Goal: Task Accomplishment & Management: Complete application form

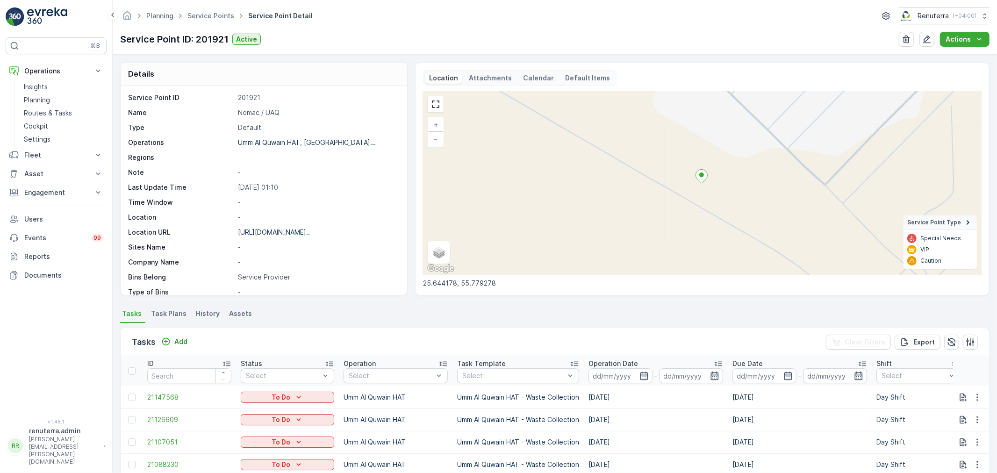
click at [201, 25] on div "Planning Service Points Service Point Detail Renuterra ( +04:00 ) Service Point…" at bounding box center [555, 27] width 884 height 55
click at [200, 19] on link "Service Points" at bounding box center [210, 16] width 47 height 8
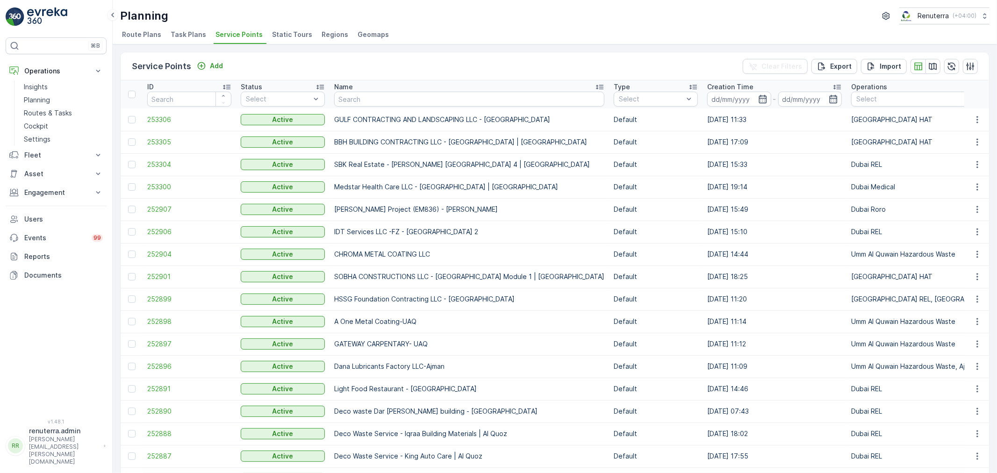
click at [370, 87] on div "Name" at bounding box center [469, 86] width 270 height 9
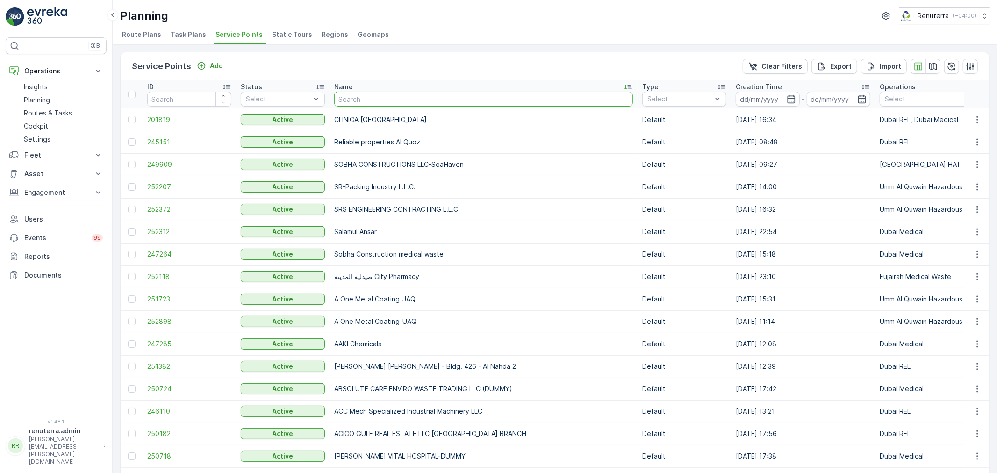
click at [369, 92] on input "text" at bounding box center [483, 99] width 299 height 15
type input "CST"
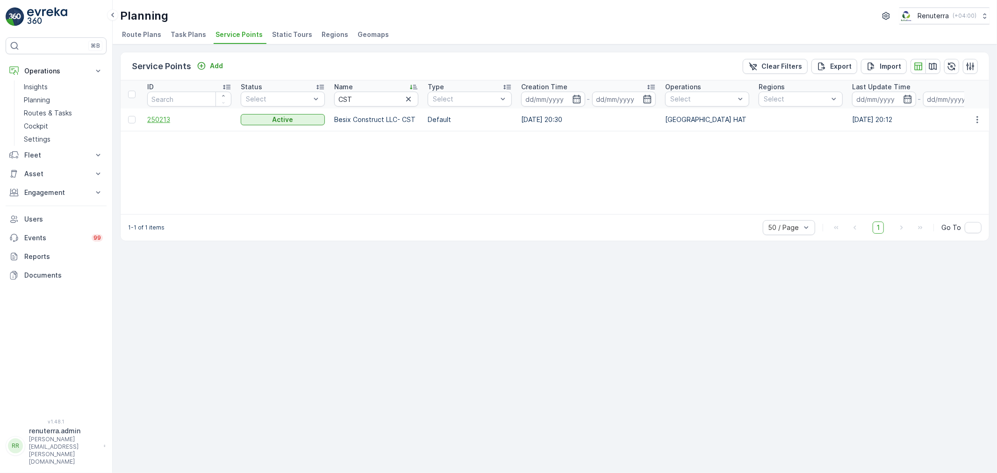
click at [159, 122] on span "250213" at bounding box center [189, 119] width 84 height 9
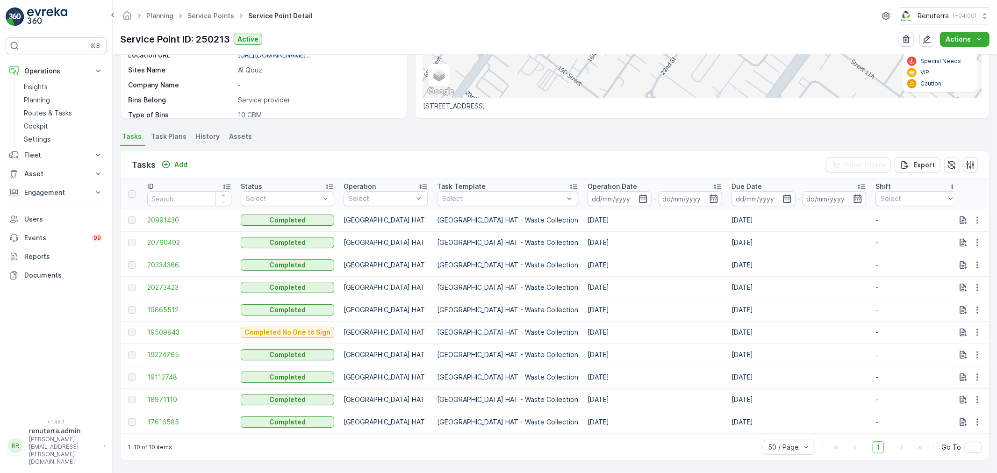
scroll to position [181, 0]
click at [187, 159] on button "Add" at bounding box center [175, 164] width 34 height 11
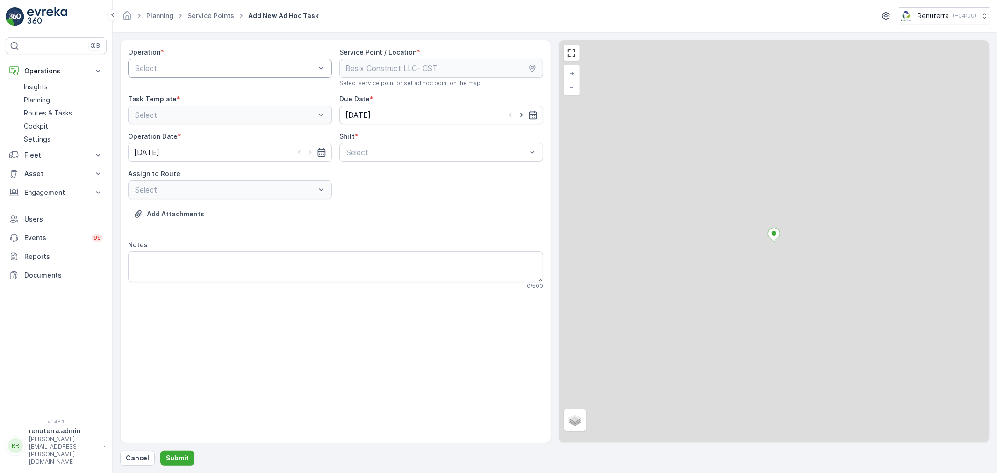
click at [179, 72] on div at bounding box center [225, 68] width 182 height 8
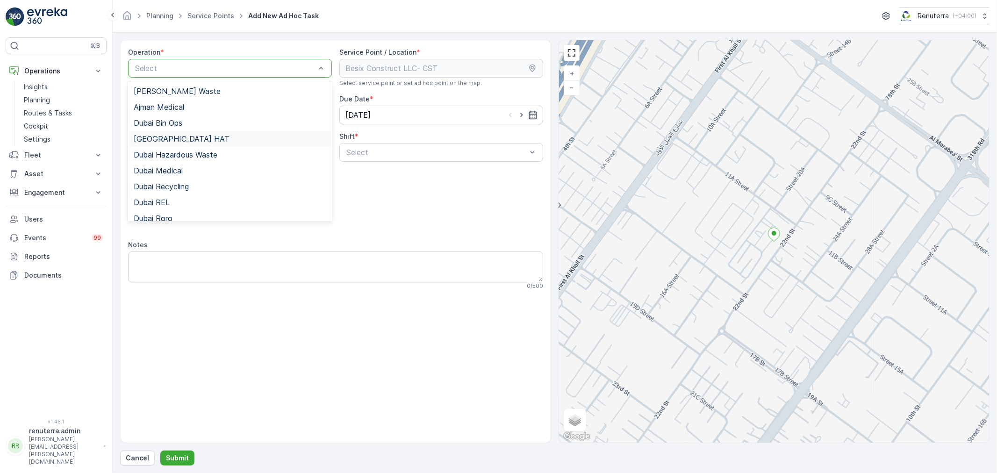
click at [173, 145] on div "[GEOGRAPHIC_DATA] HAT" at bounding box center [230, 139] width 204 height 16
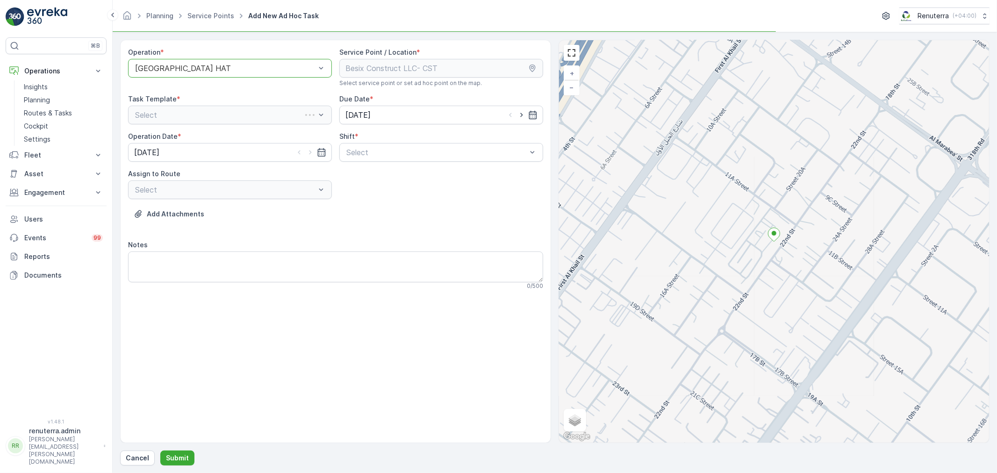
click at [409, 164] on div "Operation * option [GEOGRAPHIC_DATA] HAT, selected. [GEOGRAPHIC_DATA] HAT Servi…" at bounding box center [335, 173] width 415 height 250
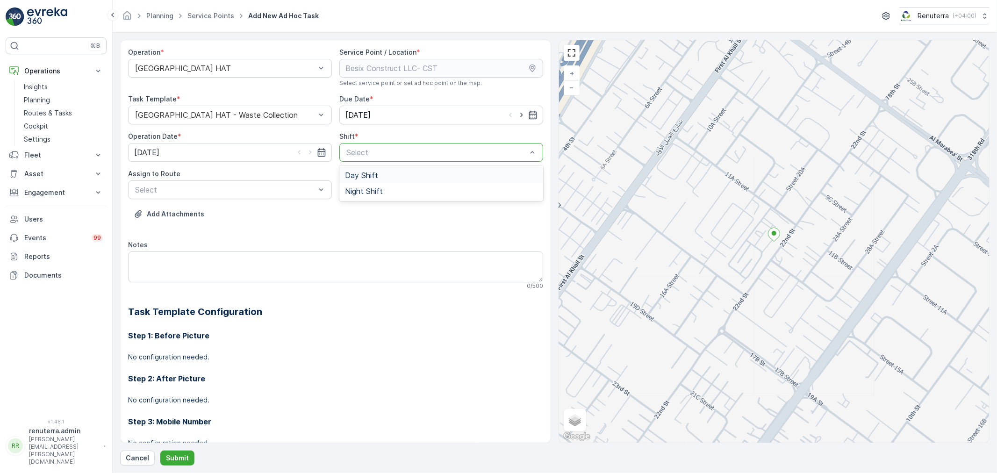
click at [368, 178] on span "Day Shift" at bounding box center [361, 175] width 33 height 8
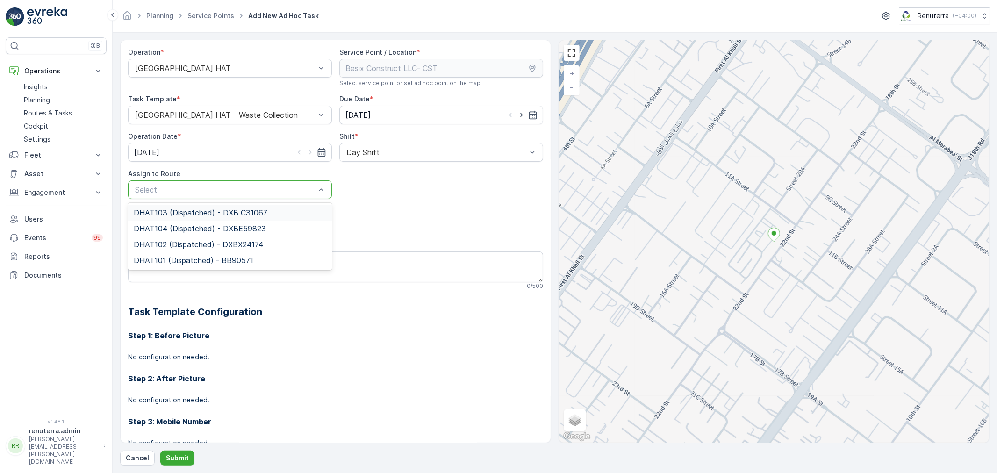
click at [265, 186] on div at bounding box center [225, 190] width 182 height 8
click at [276, 181] on div "Select" at bounding box center [230, 189] width 204 height 19
click at [209, 226] on span "DHAT104 (Dispatched) - DXBE59823" at bounding box center [200, 228] width 132 height 8
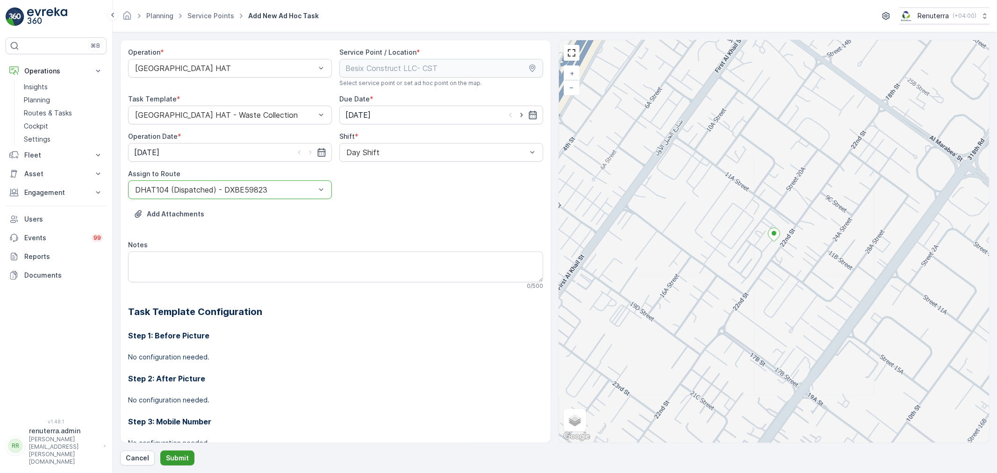
click at [187, 454] on p "Submit" at bounding box center [177, 457] width 23 height 9
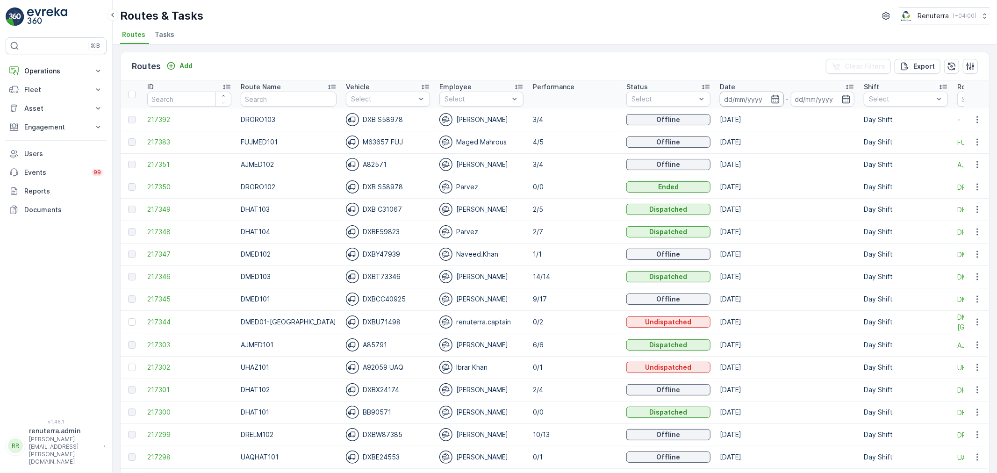
click at [737, 101] on input at bounding box center [752, 99] width 64 height 15
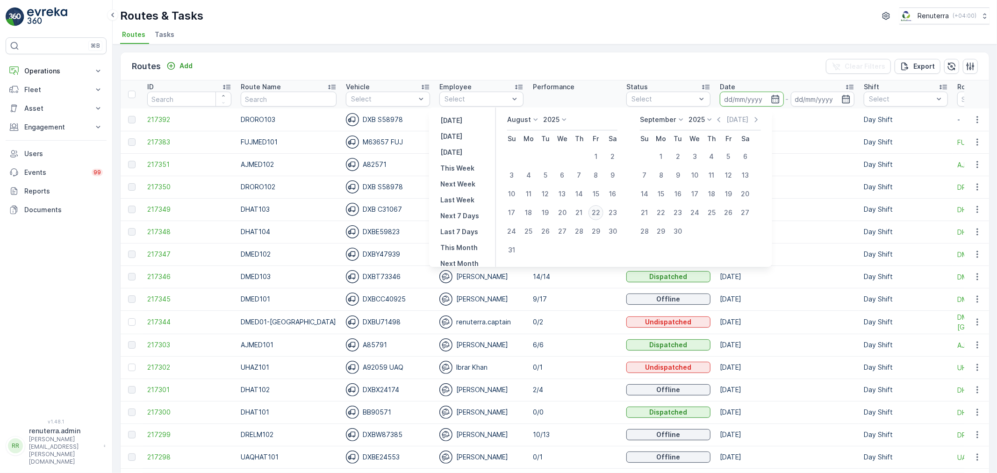
click at [596, 214] on div "22" at bounding box center [596, 212] width 15 height 15
type input "[DATE]"
click at [596, 214] on div "22" at bounding box center [596, 212] width 15 height 15
type input "[DATE]"
